Goal: Task Accomplishment & Management: Manage account settings

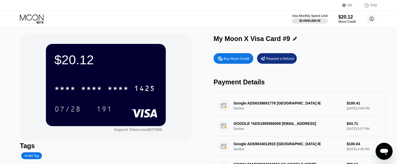
click at [40, 19] on icon at bounding box center [32, 18] width 25 height 9
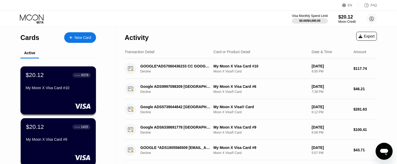
click at [65, 92] on div "My Moon X Visa Card #10" at bounding box center [58, 89] width 65 height 6
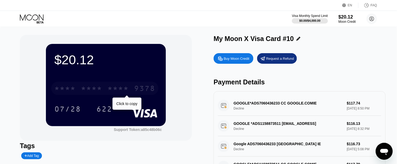
click at [136, 89] on div "9378" at bounding box center [144, 89] width 21 height 8
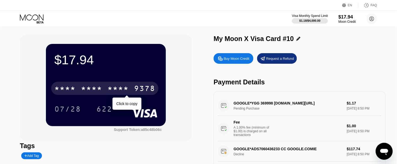
click at [145, 90] on div "9378" at bounding box center [144, 89] width 21 height 8
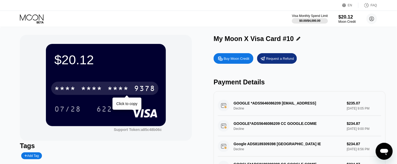
click at [135, 89] on div "9378" at bounding box center [144, 89] width 21 height 8
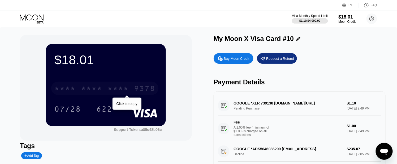
click at [141, 89] on div "9378" at bounding box center [144, 89] width 21 height 8
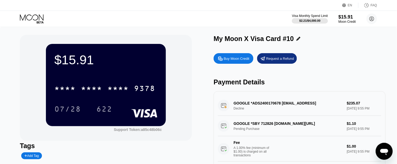
click at [35, 16] on icon at bounding box center [32, 18] width 25 height 9
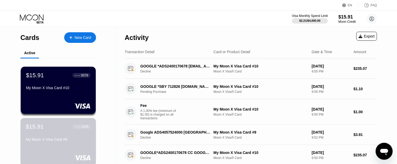
click at [52, 138] on div "$15.91 ● ● ● ● 1425 My Moon X Visa Card #9" at bounding box center [58, 134] width 65 height 20
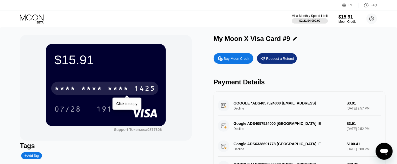
click at [131, 89] on div "* * * * * * * * * * * * 1425" at bounding box center [104, 88] width 107 height 13
